Goal: Task Accomplishment & Management: Use online tool/utility

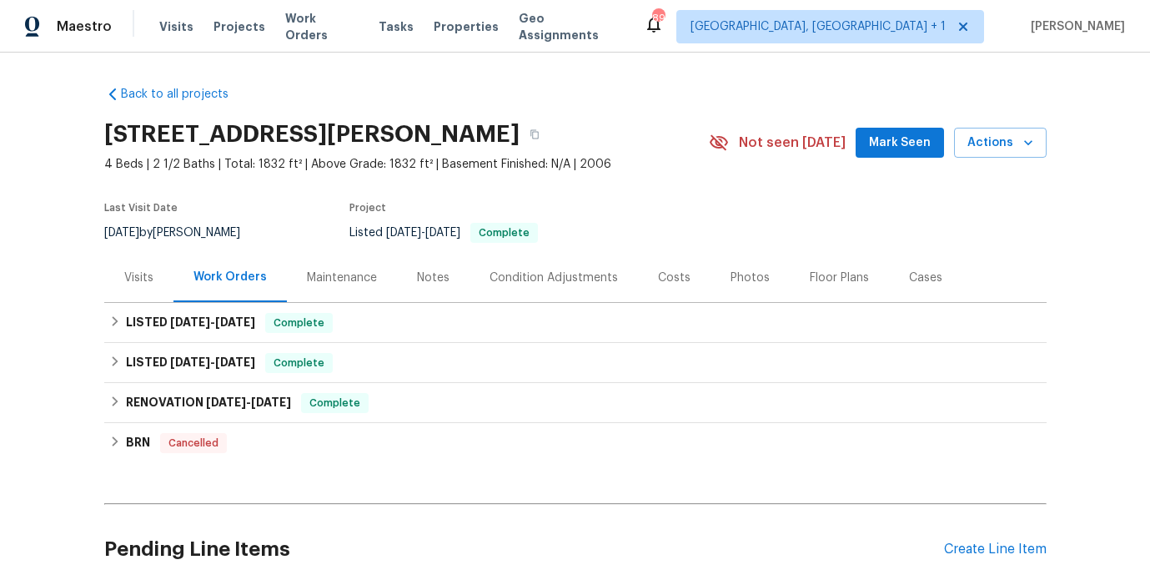
click at [674, 280] on div "Costs" at bounding box center [674, 277] width 33 height 17
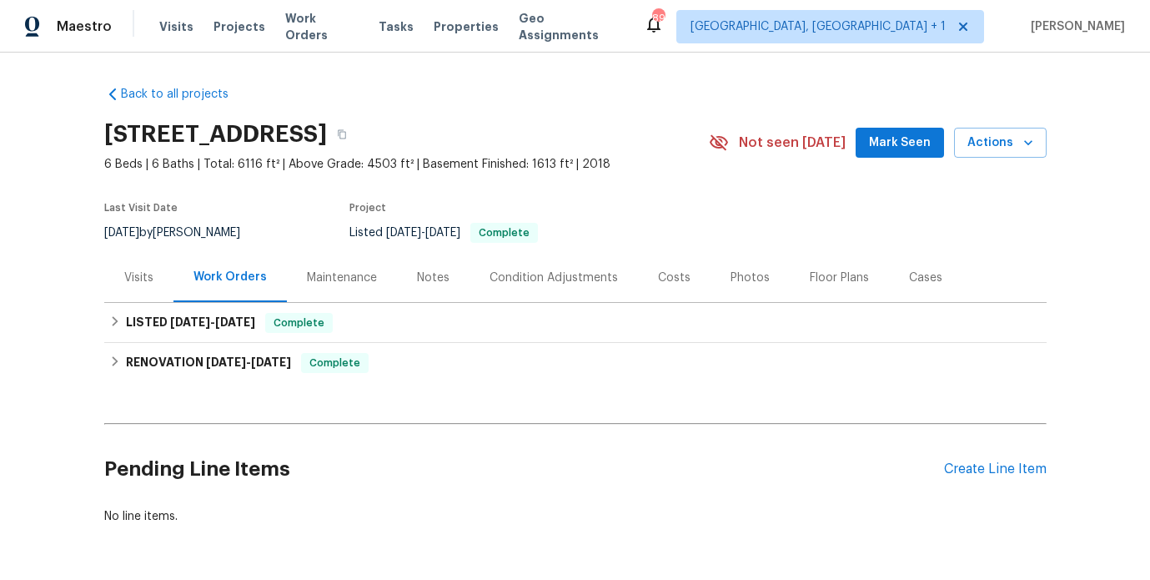
click at [644, 274] on div "Costs" at bounding box center [674, 277] width 73 height 49
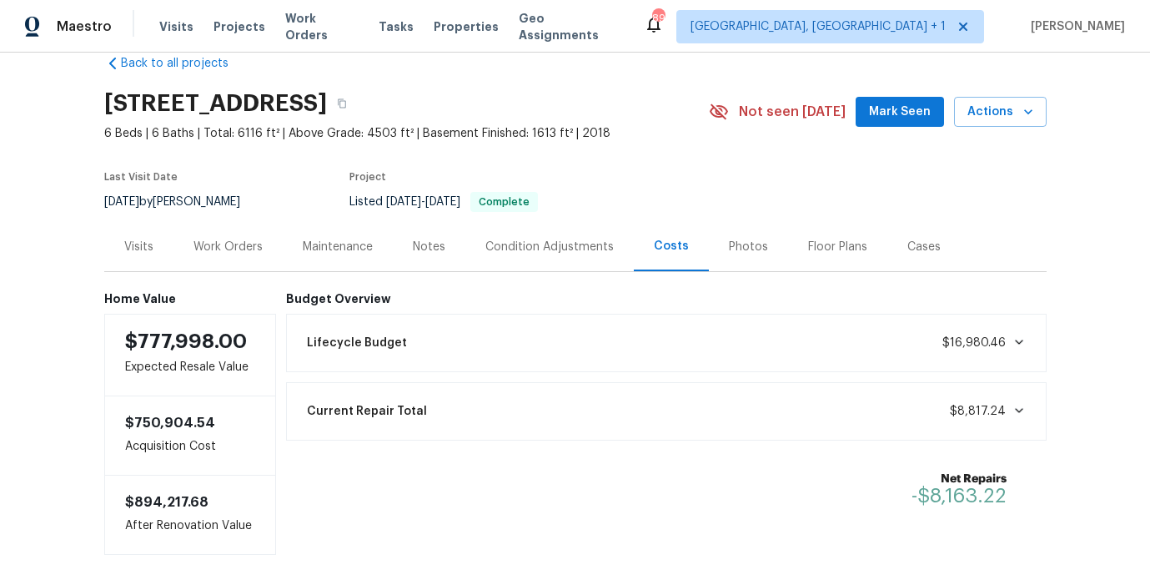
scroll to position [119, 0]
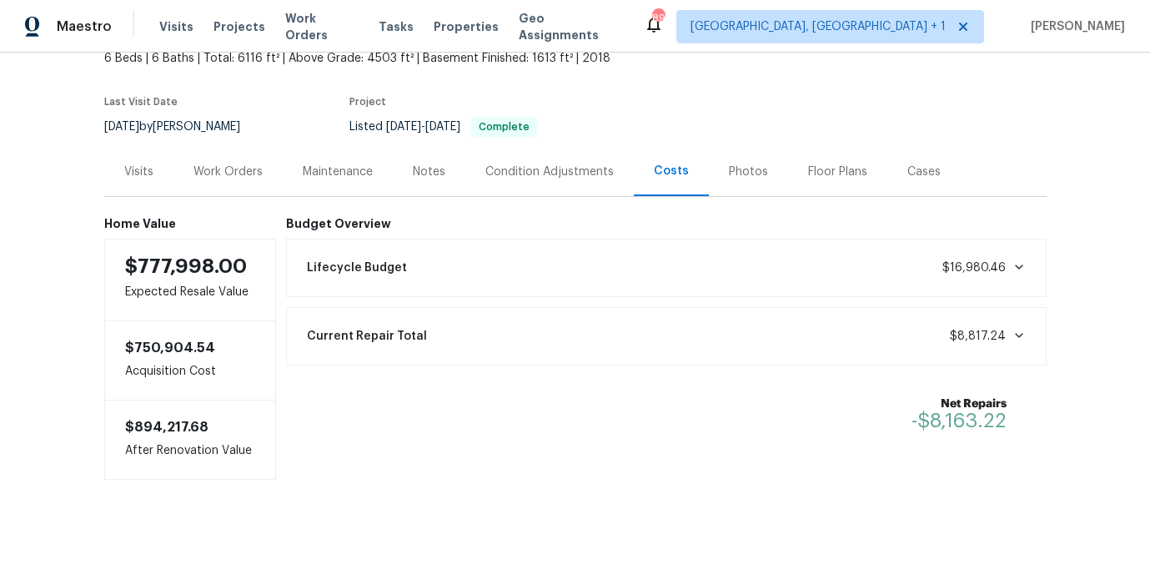
click at [239, 170] on div "Work Orders" at bounding box center [228, 171] width 109 height 49
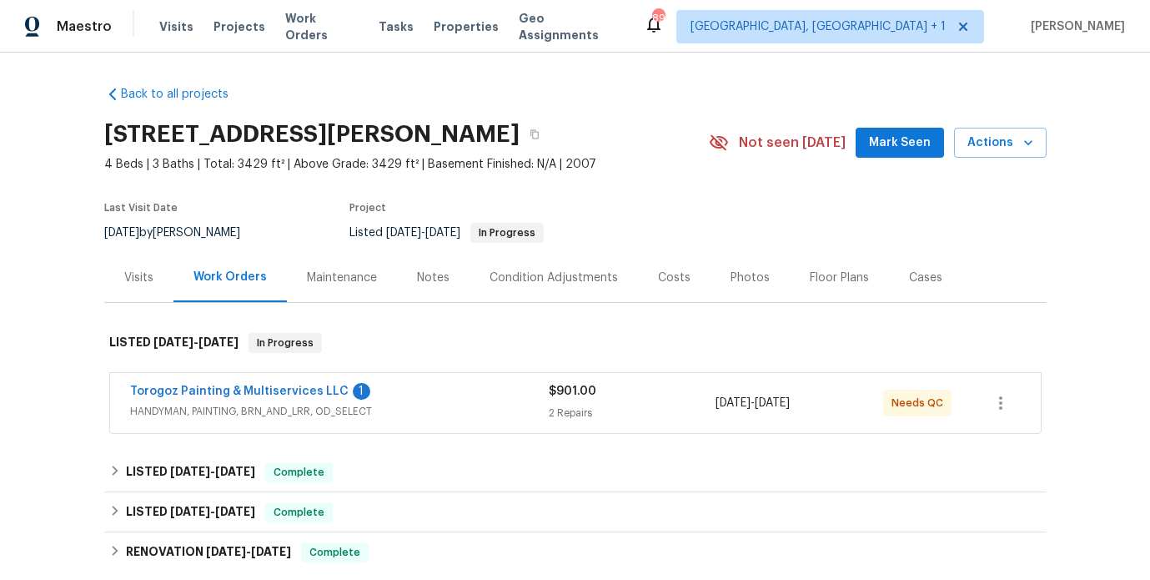
click at [669, 281] on div "Costs" at bounding box center [674, 277] width 33 height 17
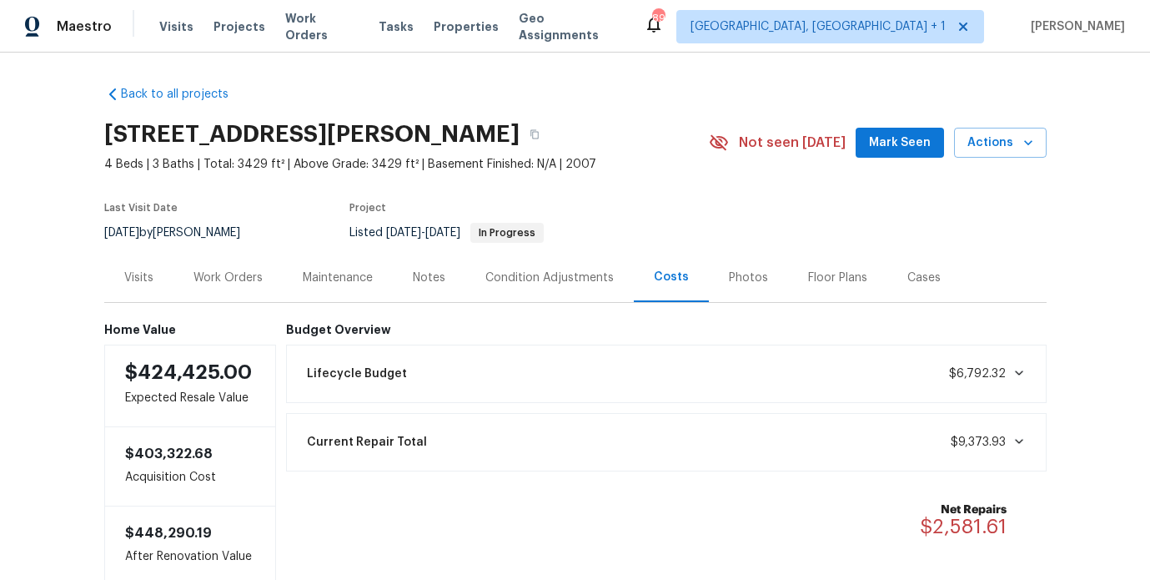
drag, startPoint x: 70, startPoint y: 158, endPoint x: 85, endPoint y: 156, distance: 15.1
click at [70, 158] on div "Back to all projects 110 Colville Rd, Mooresville, NC 28117 4 Beds | 3 Baths | …" at bounding box center [575, 316] width 1150 height 527
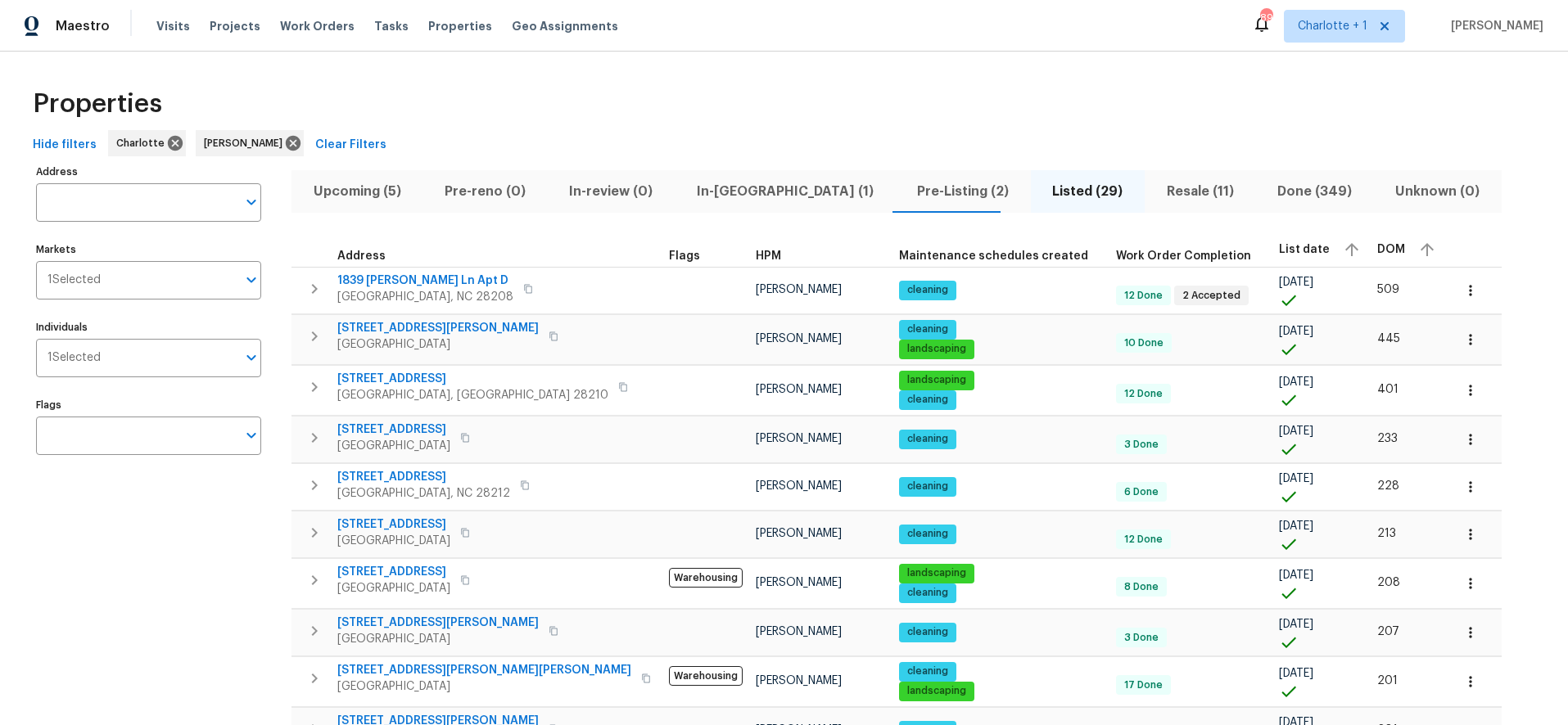
click at [905, 25] on div "Maestro Visits Projects Work Orders Tasks Properties Geo Assignments 89 Charlot…" at bounding box center [784, 26] width 1568 height 52
click at [286, 141] on icon at bounding box center [292, 142] width 15 height 15
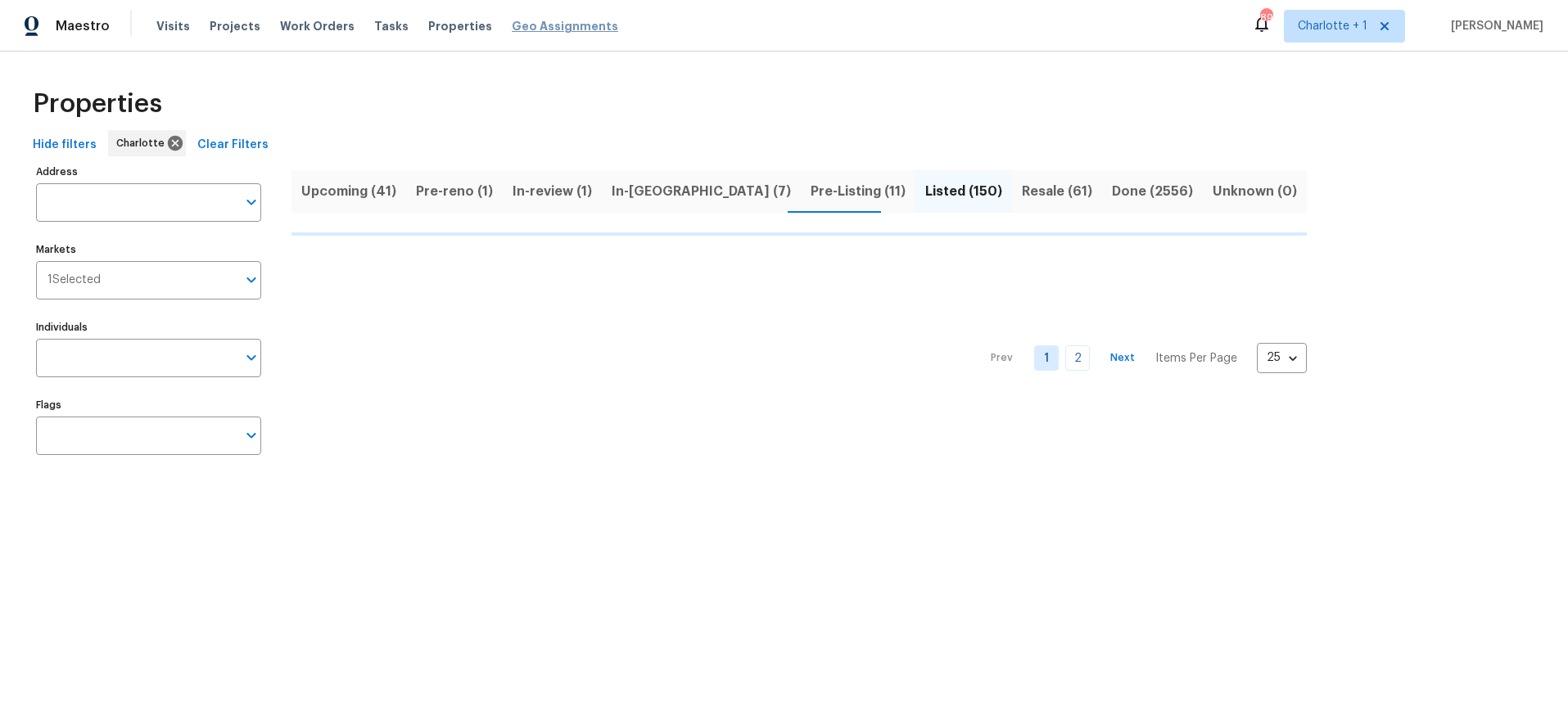
drag, startPoint x: 532, startPoint y: 73, endPoint x: 534, endPoint y: 32, distance: 41.0
click at [531, 73] on div "Properties Hide filters Charlotte Clear Filters Address Address Markets 1 Selec…" at bounding box center [784, 275] width 1568 height 446
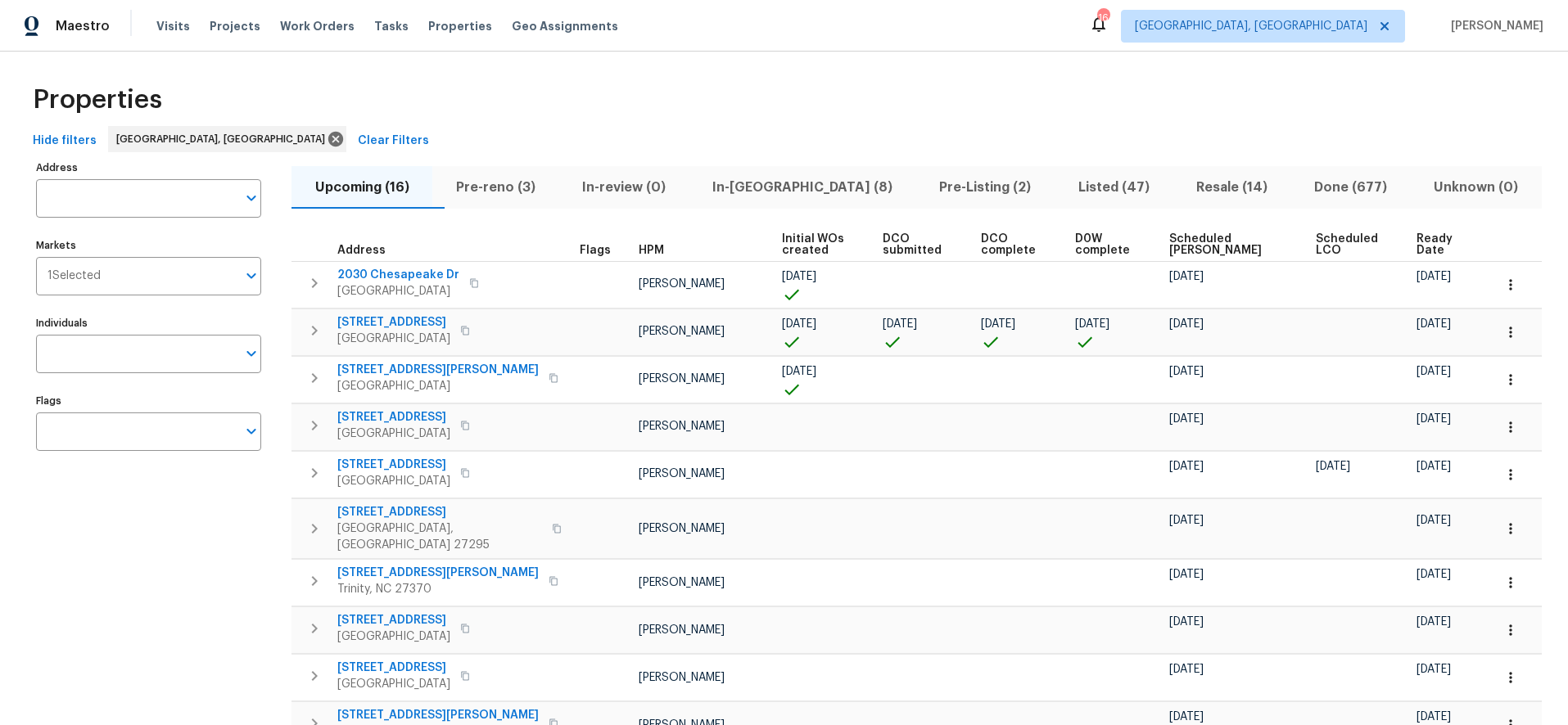
scroll to position [6, 0]
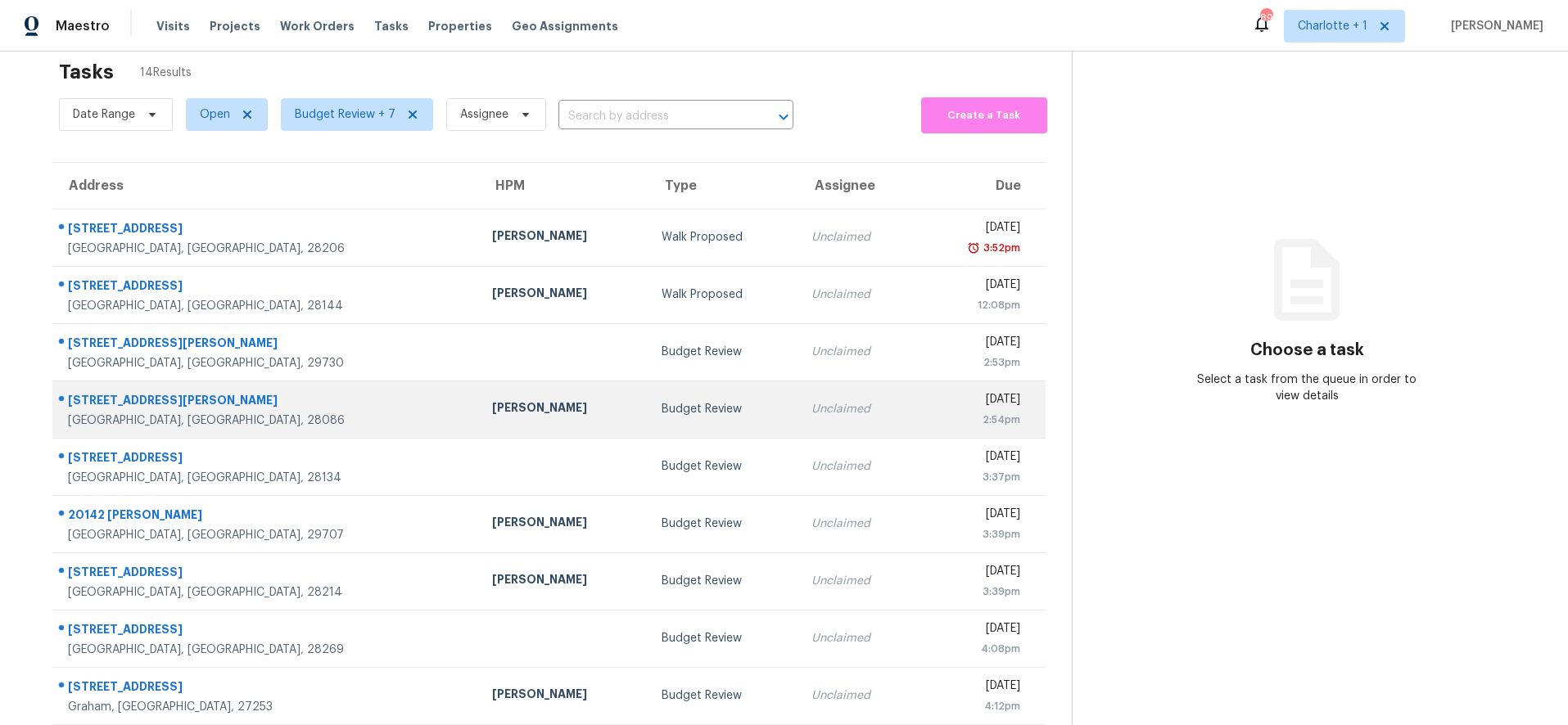
click at [516, 382] on td "[PERSON_NAME]" at bounding box center [563, 409] width 170 height 57
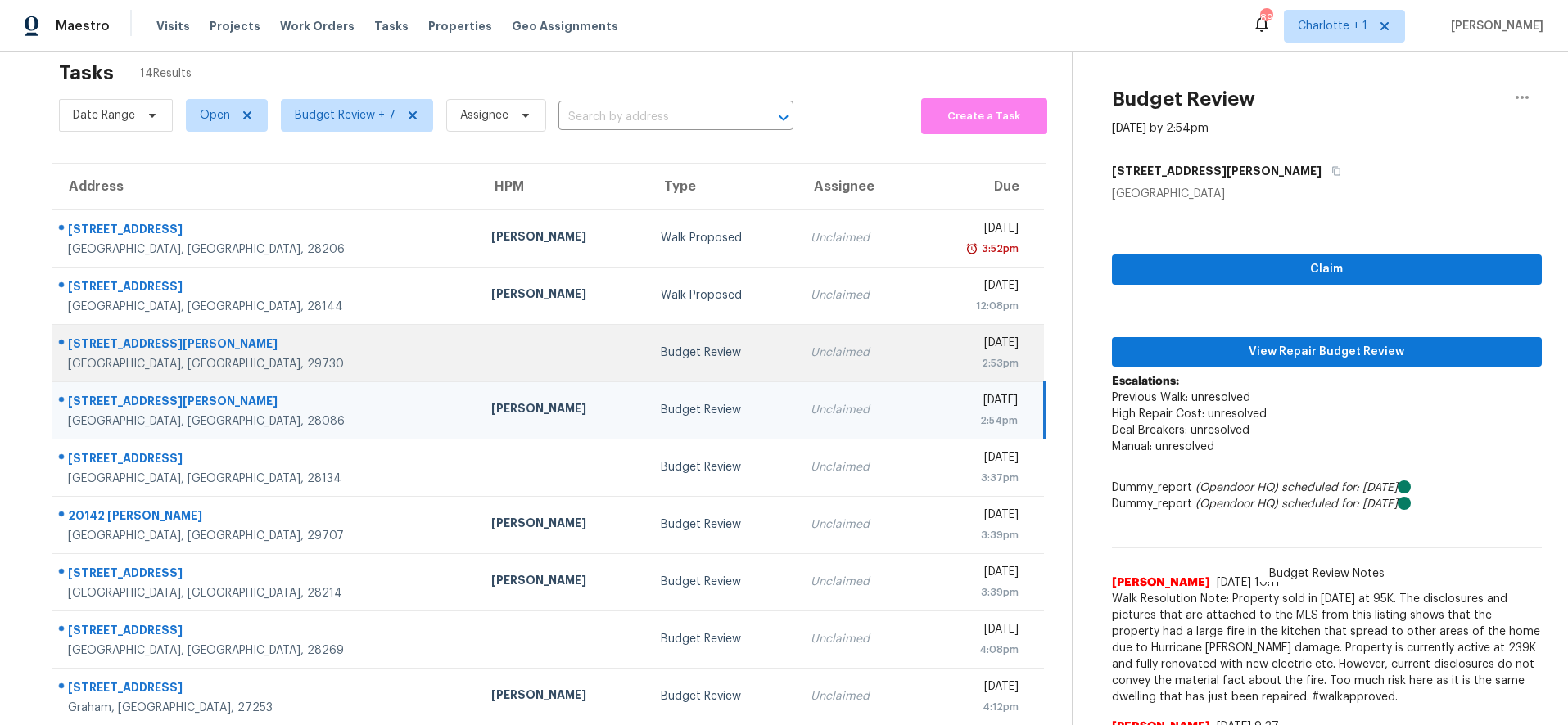
click at [478, 347] on td at bounding box center [562, 352] width 169 height 57
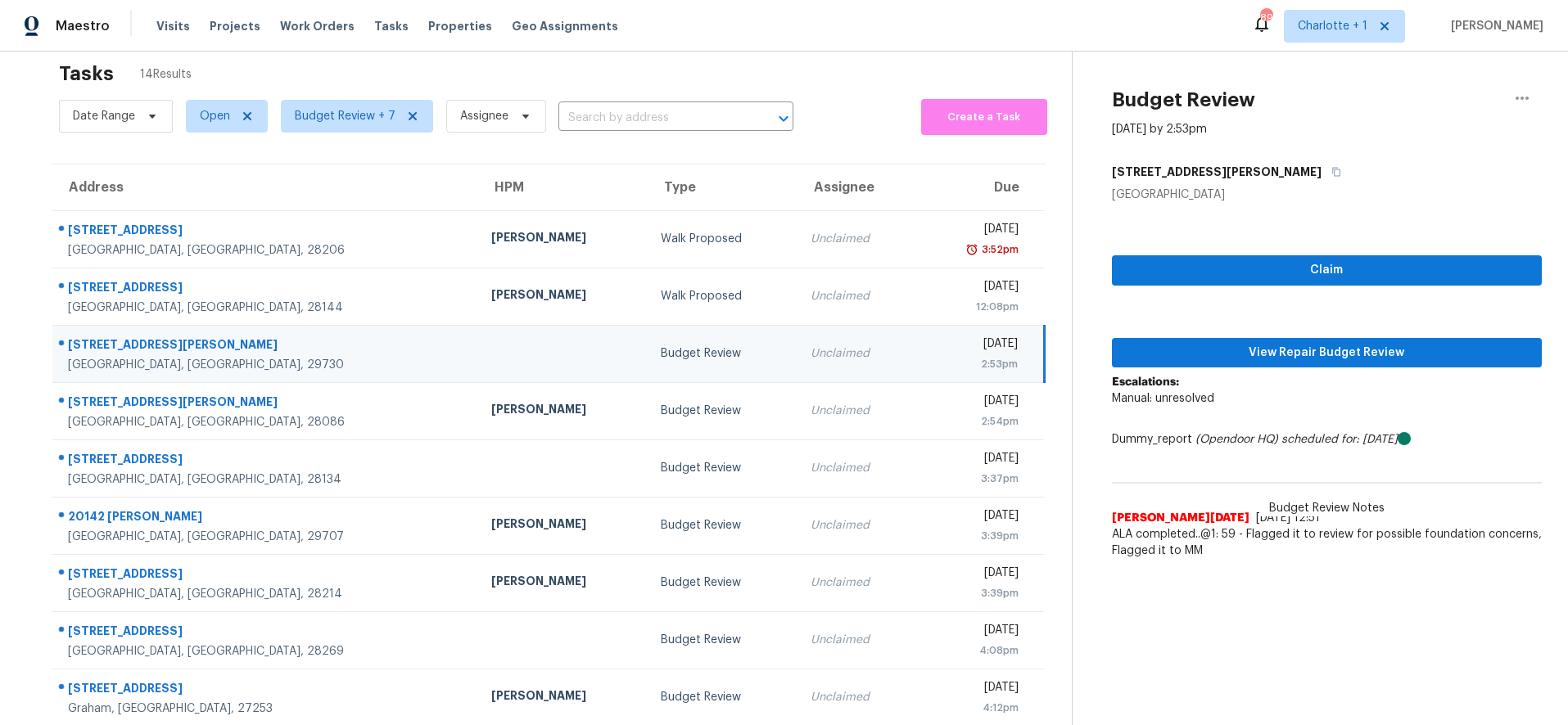
click at [308, 357] on div "Rock Hill, SC, 29730" at bounding box center [266, 365] width 397 height 17
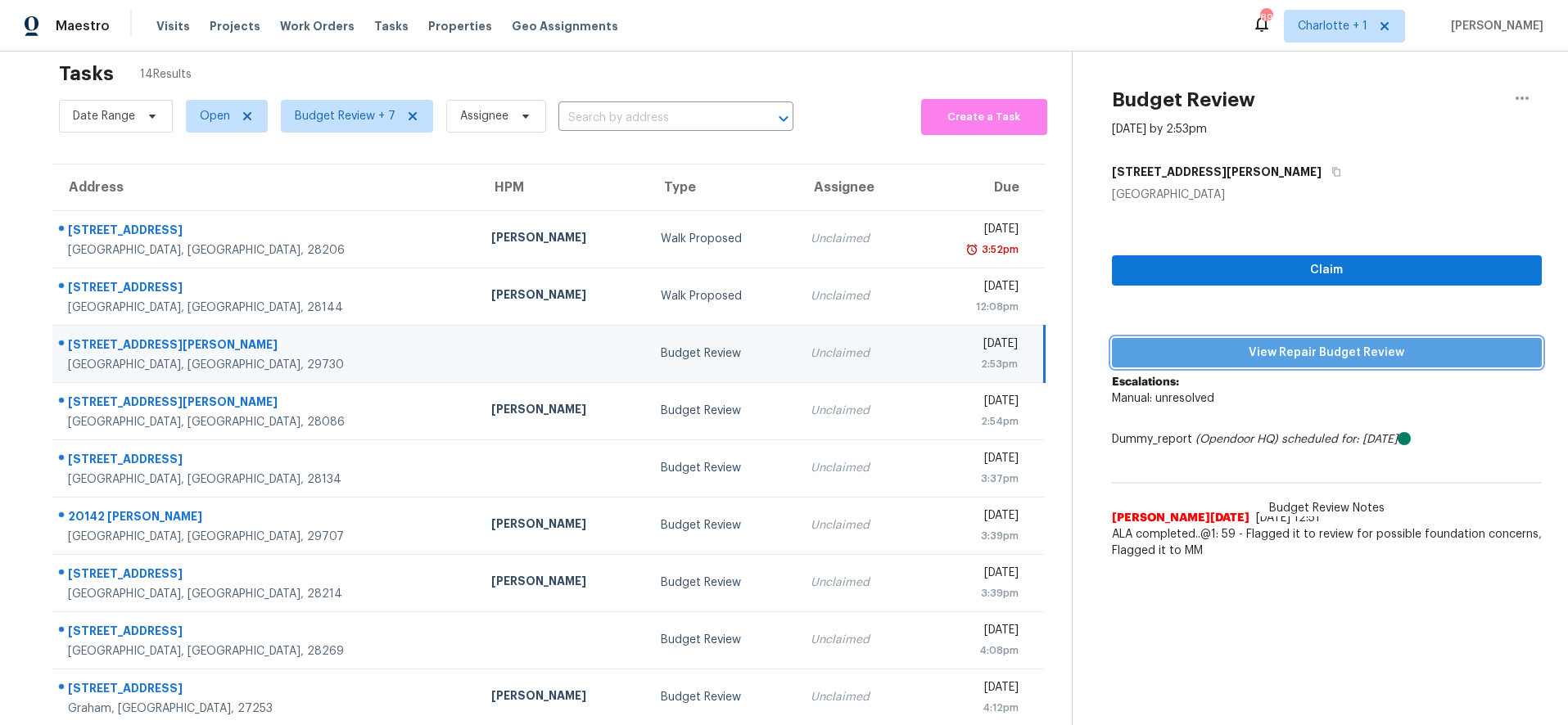
click at [1281, 367] on button "View Repair Budget Review" at bounding box center [1327, 353] width 431 height 30
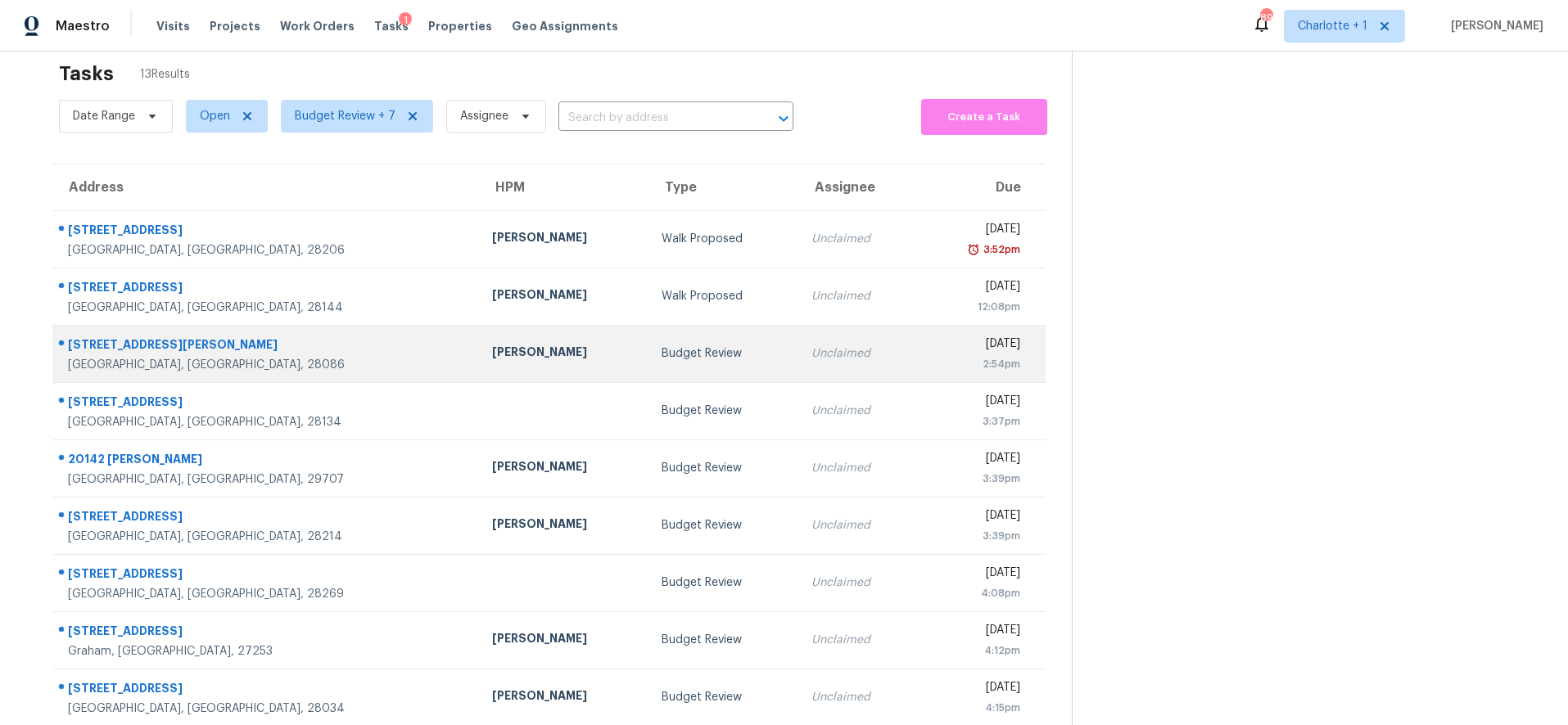
click at [492, 349] on div "[PERSON_NAME]" at bounding box center [563, 353] width 143 height 21
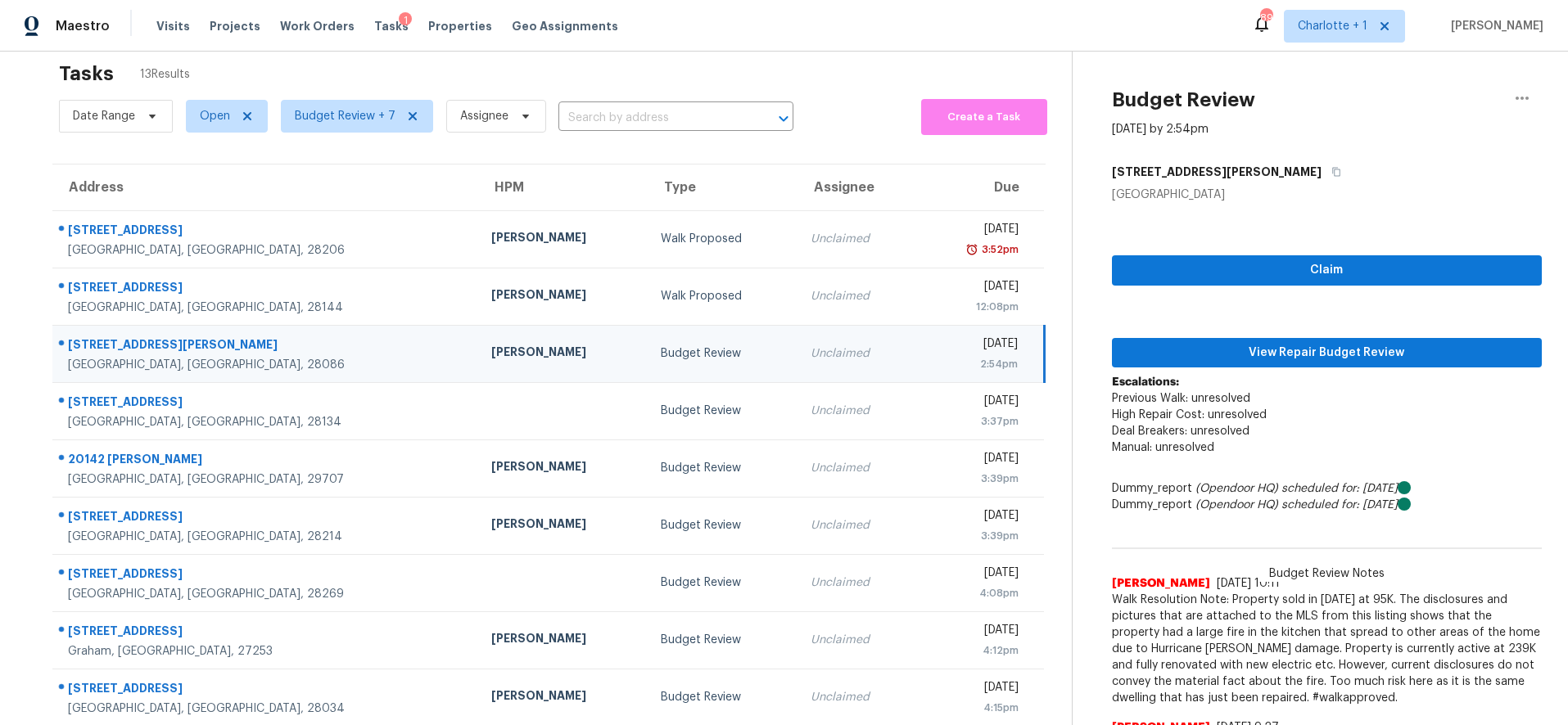
click at [478, 369] on td "[PERSON_NAME]" at bounding box center [562, 353] width 169 height 57
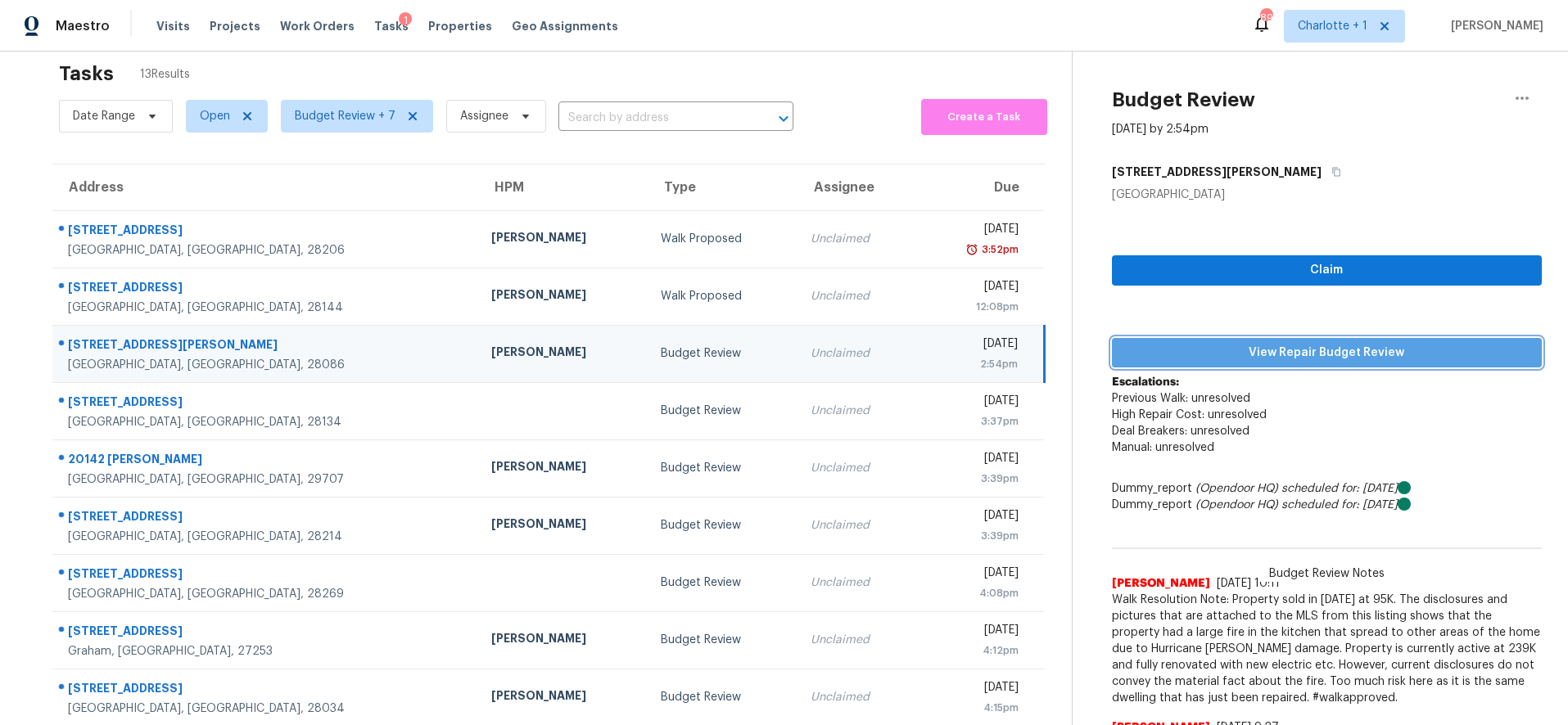
click at [1324, 351] on span "View Repair Budget Review" at bounding box center [1327, 353] width 404 height 21
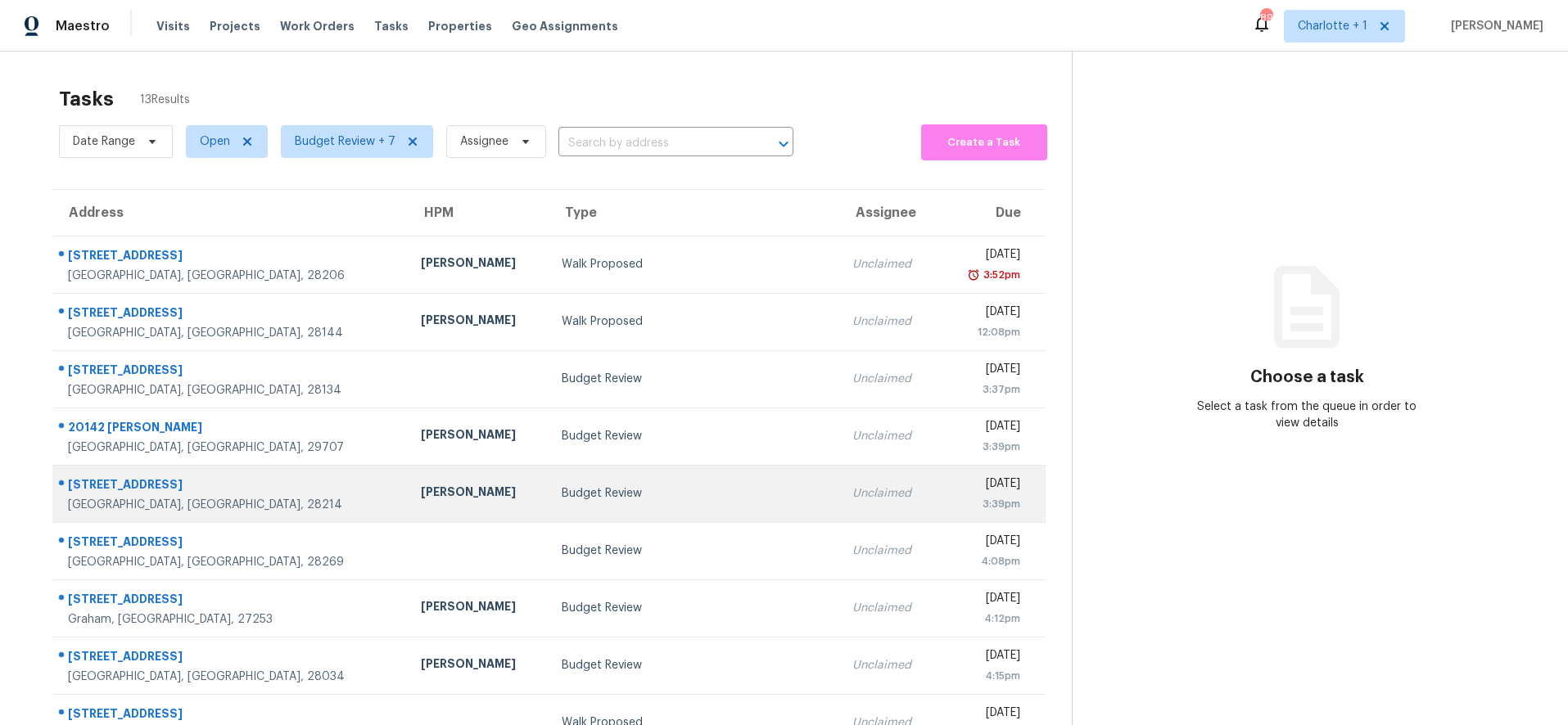
scroll to position [139, 0]
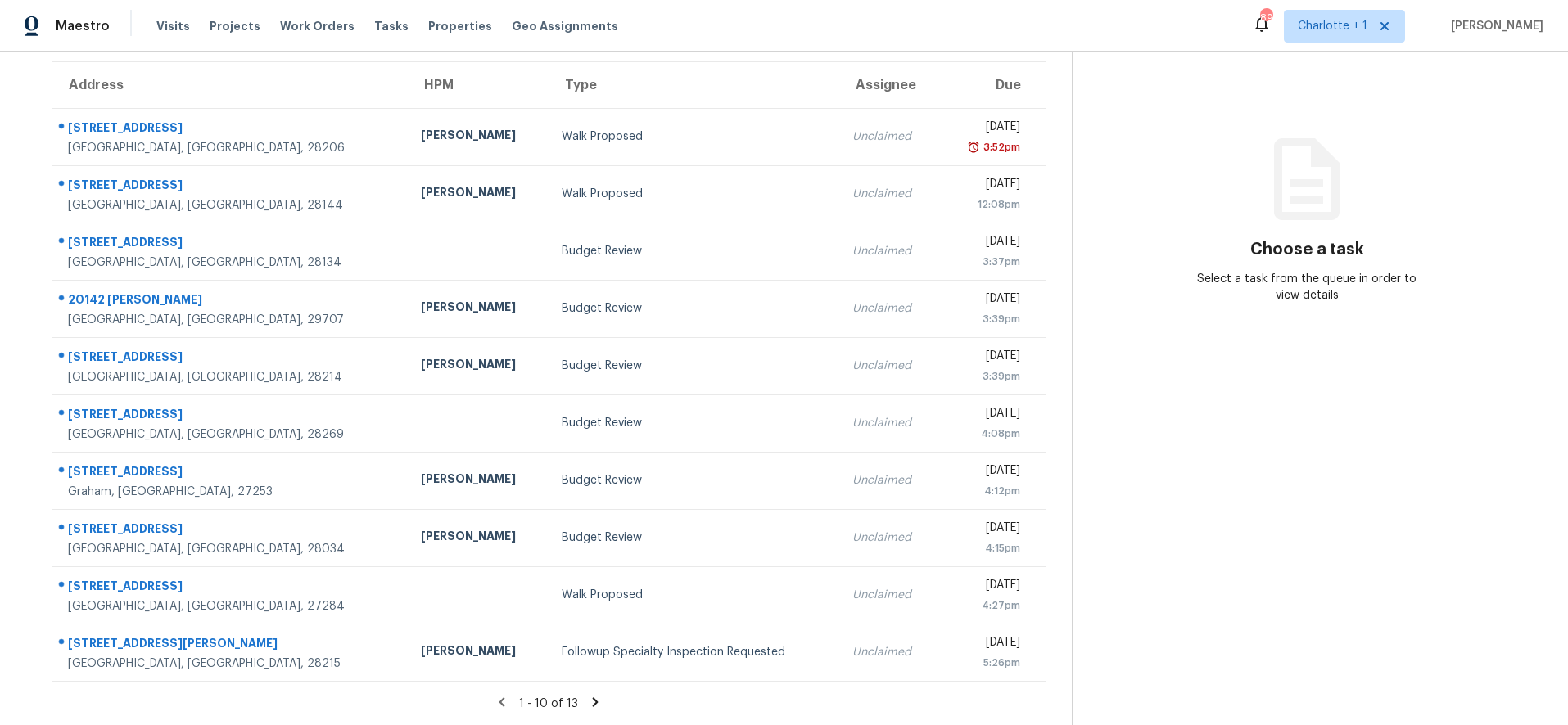
click at [588, 695] on icon at bounding box center [595, 701] width 15 height 15
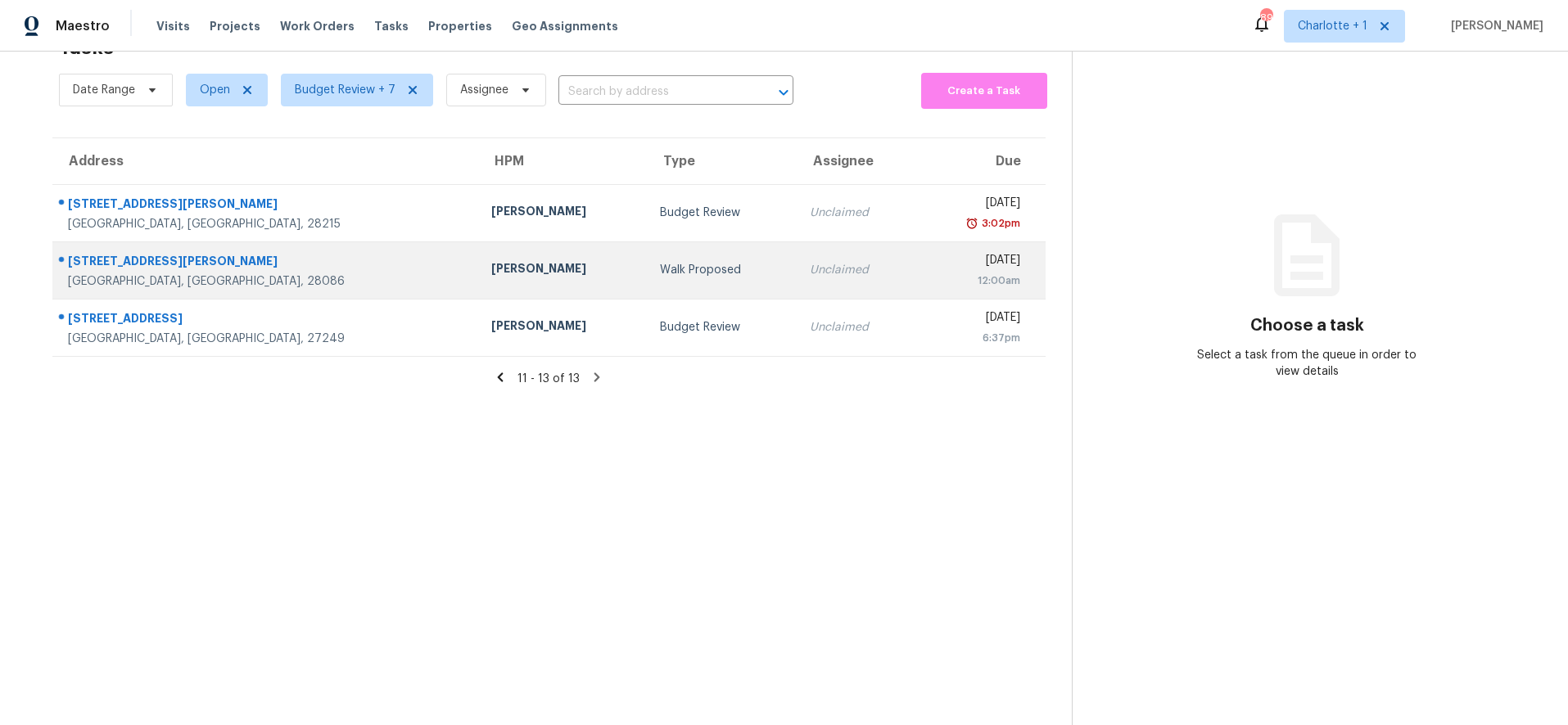
click at [232, 274] on div "[GEOGRAPHIC_DATA], [GEOGRAPHIC_DATA], 28086" at bounding box center [266, 282] width 397 height 17
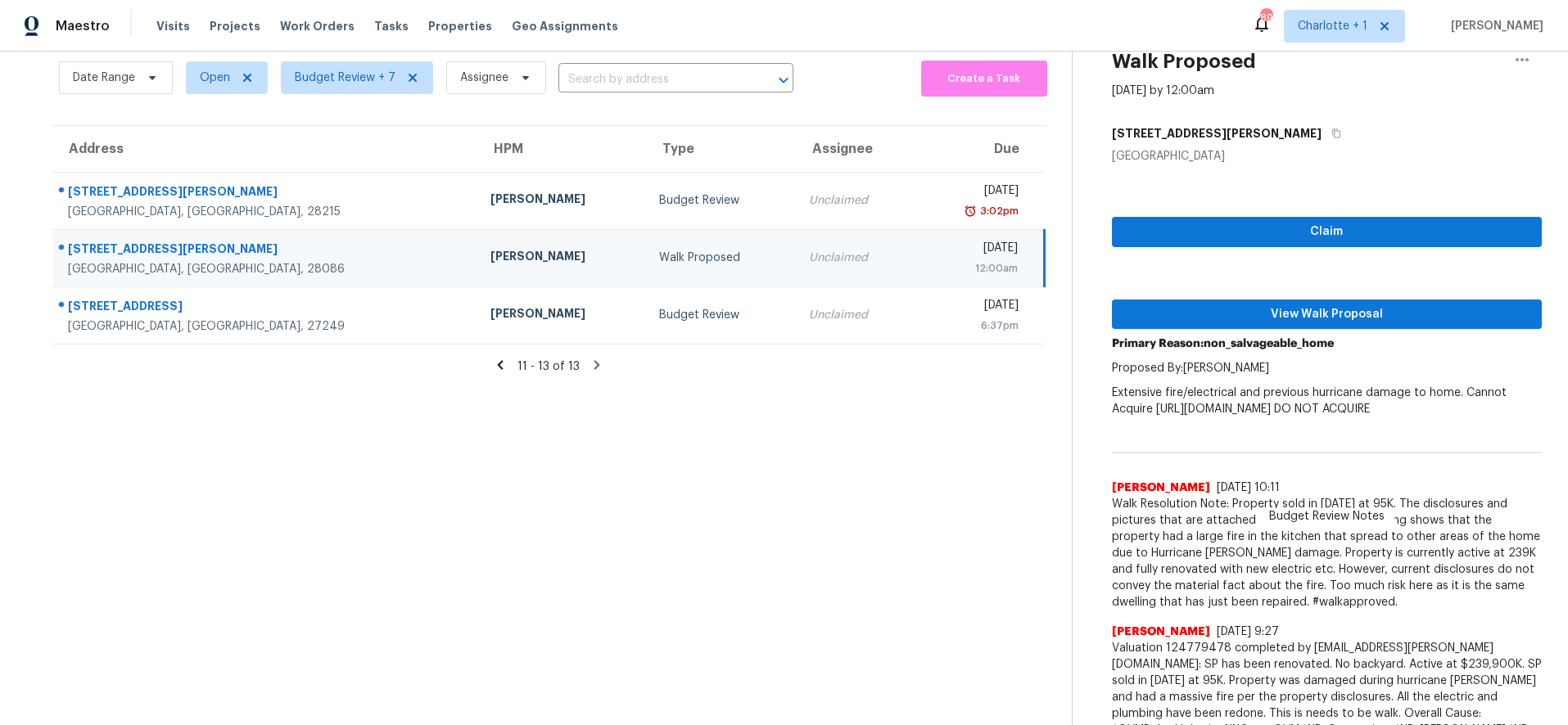
scroll to position [139, 0]
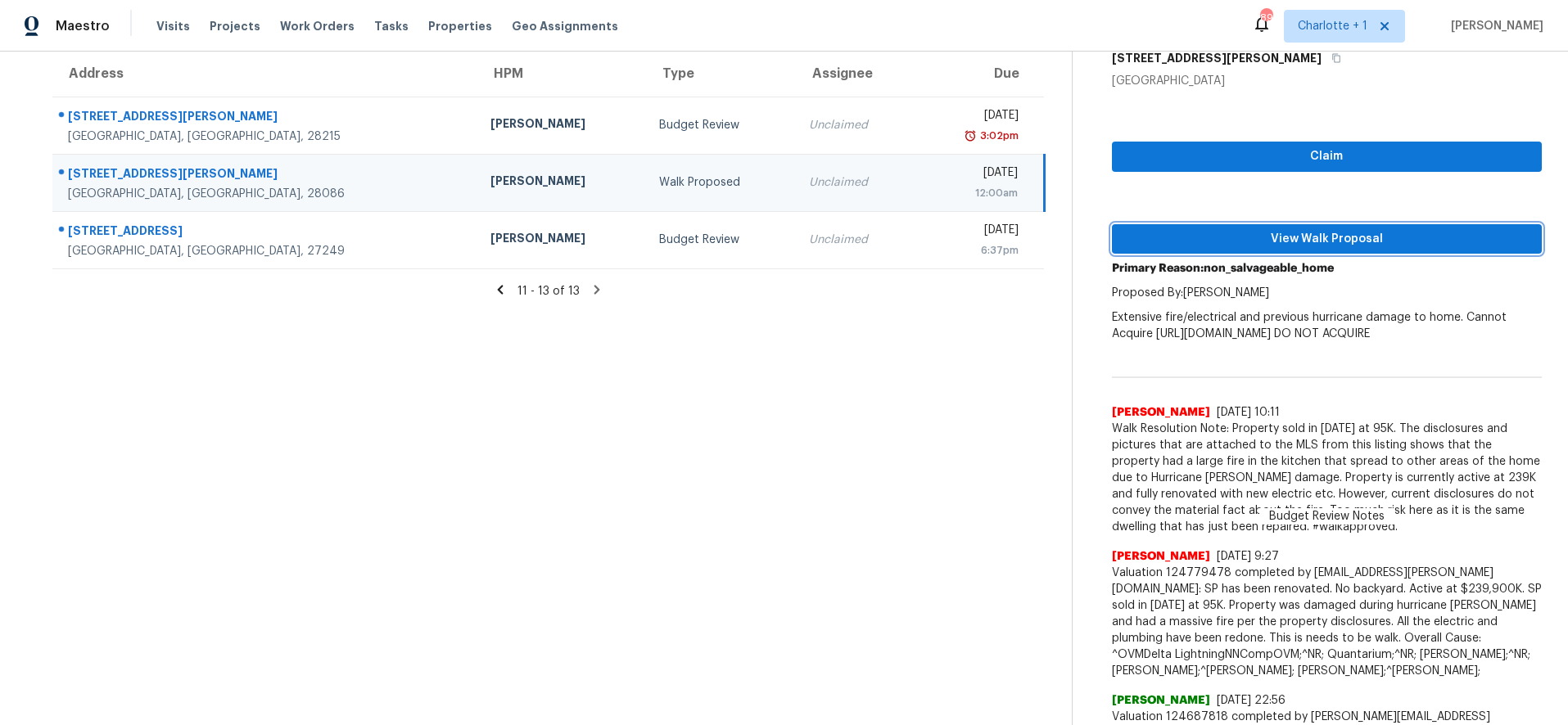
click at [1267, 232] on span "View Walk Proposal" at bounding box center [1327, 239] width 404 height 21
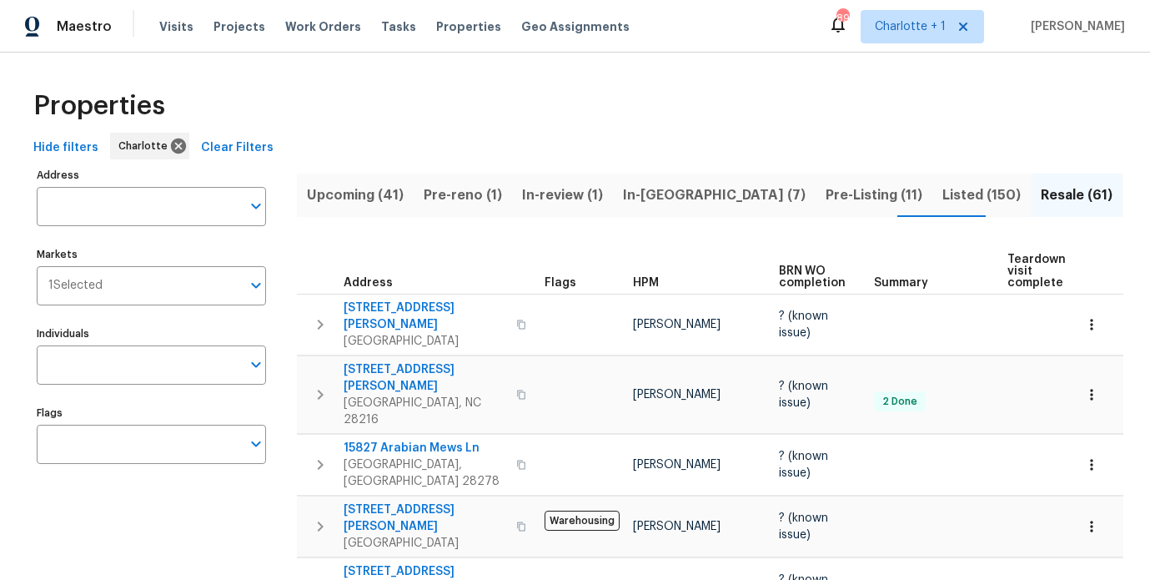
scroll to position [91, 0]
